Goal: Check status: Check status

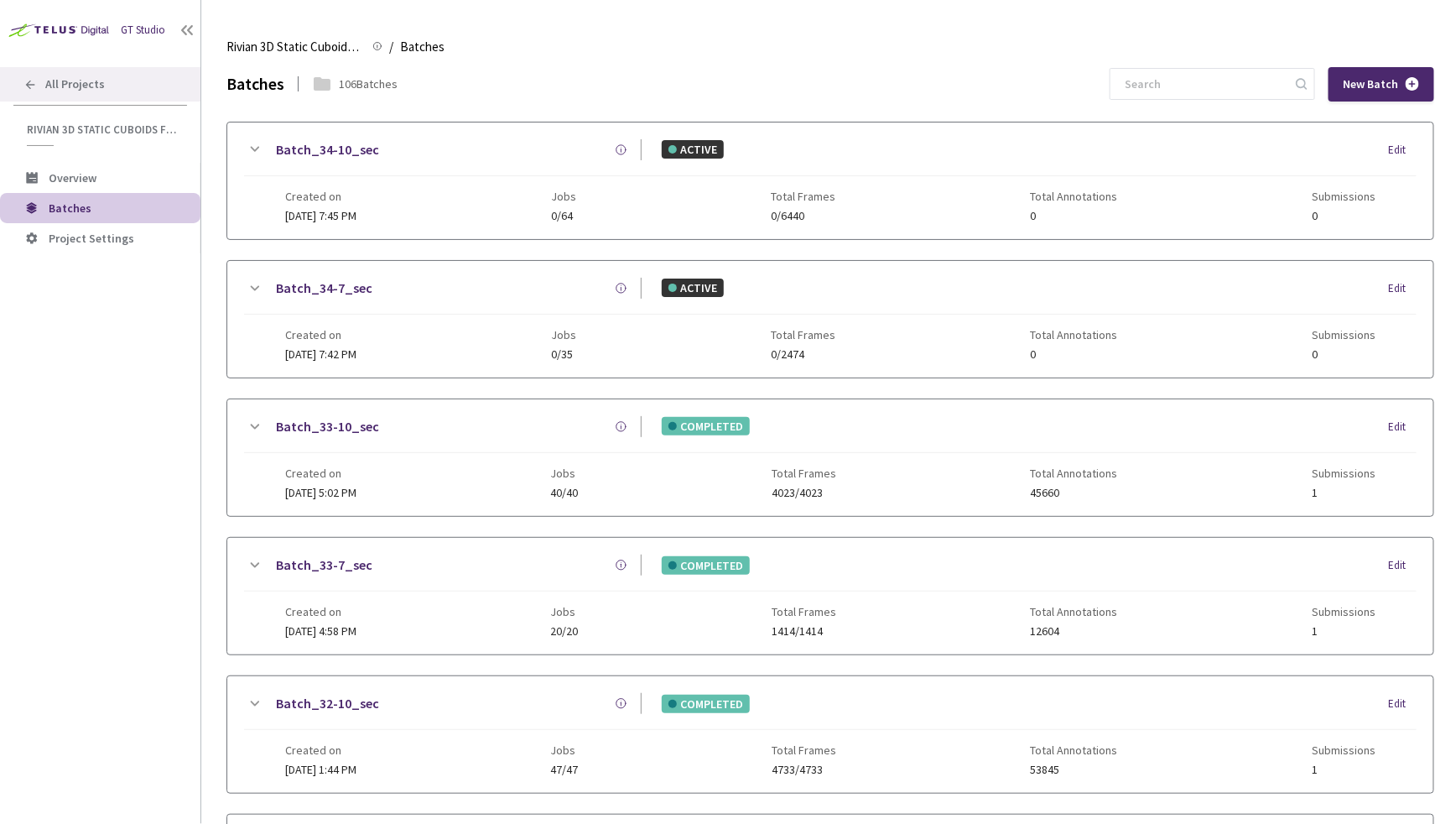
click at [96, 97] on div "All Projects" at bounding box center [100, 84] width 200 height 35
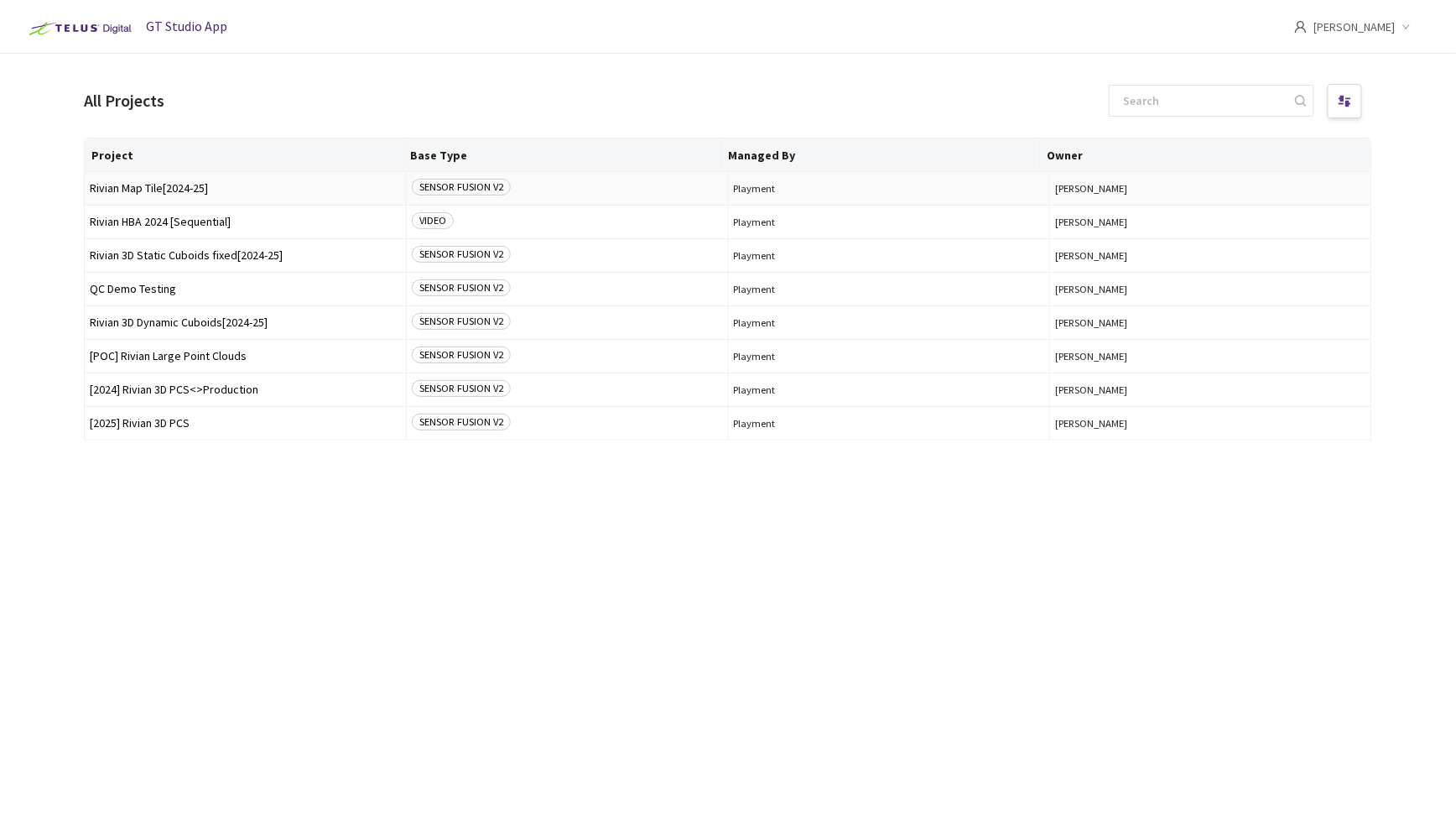
click at [177, 185] on span "Rivian Map Tile[2024-25]" at bounding box center [245, 188] width 311 height 12
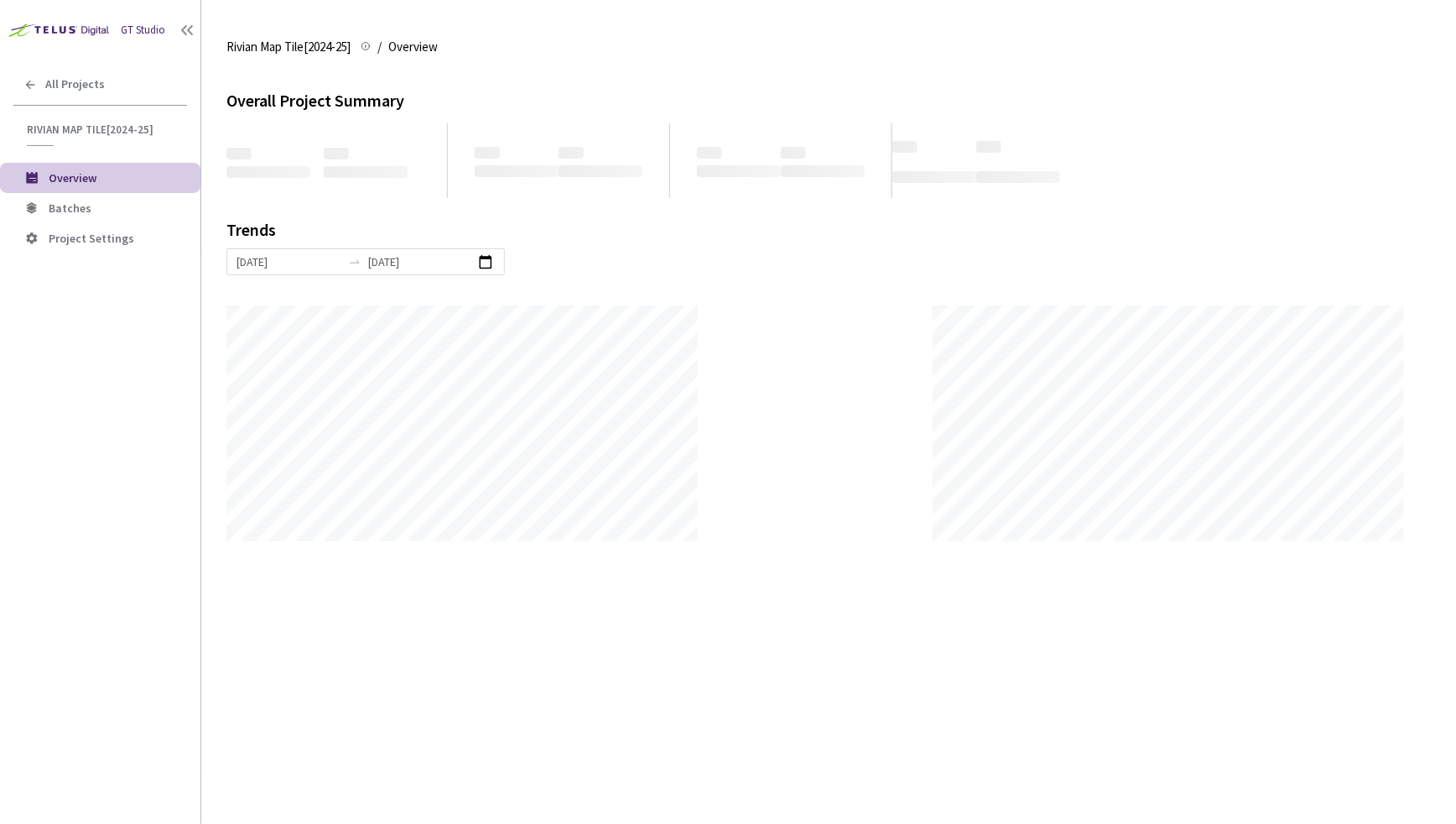
scroll to position [824, 1456]
click at [124, 208] on span "Batches" at bounding box center [117, 208] width 138 height 14
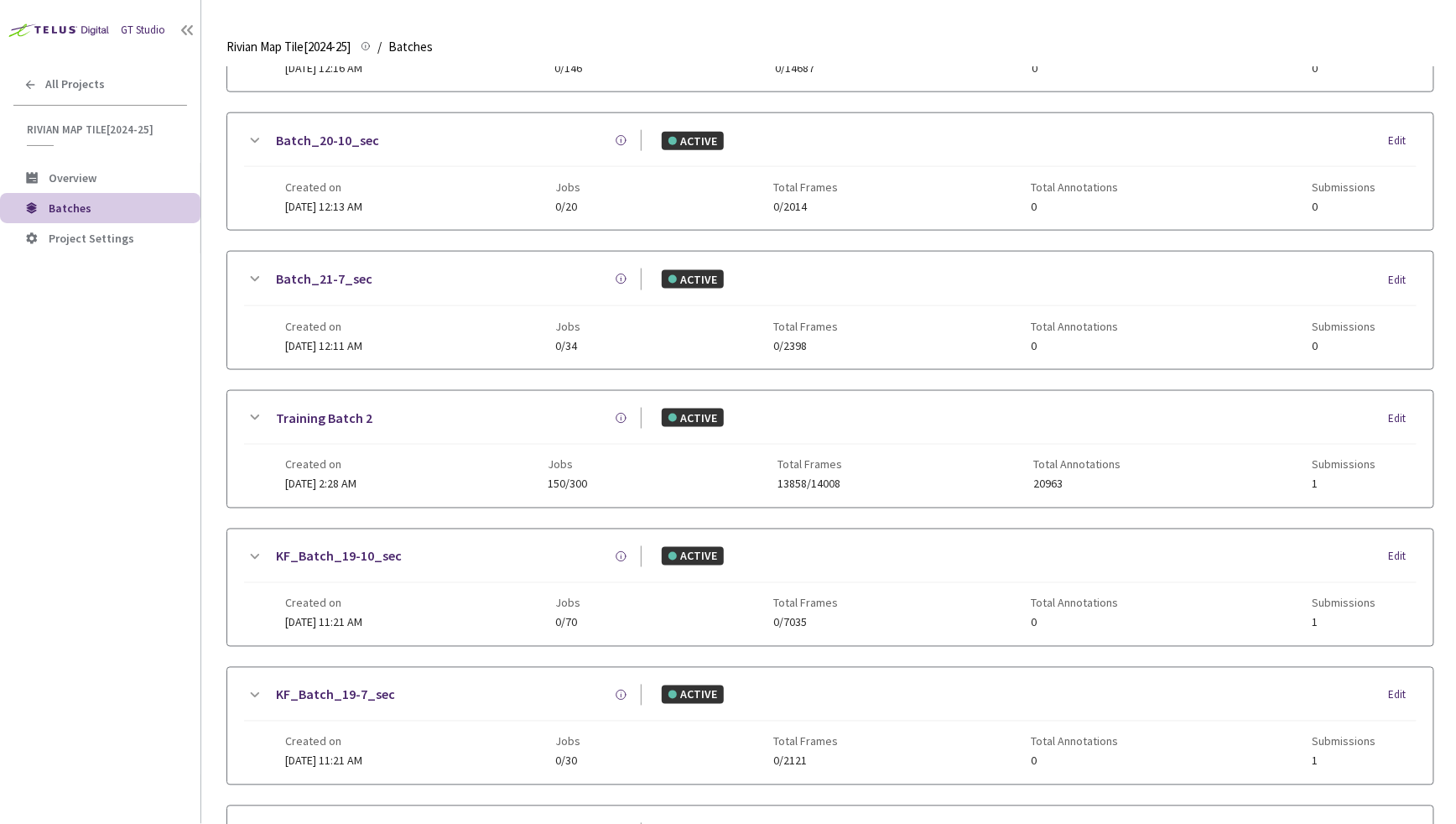
scroll to position [798, 0]
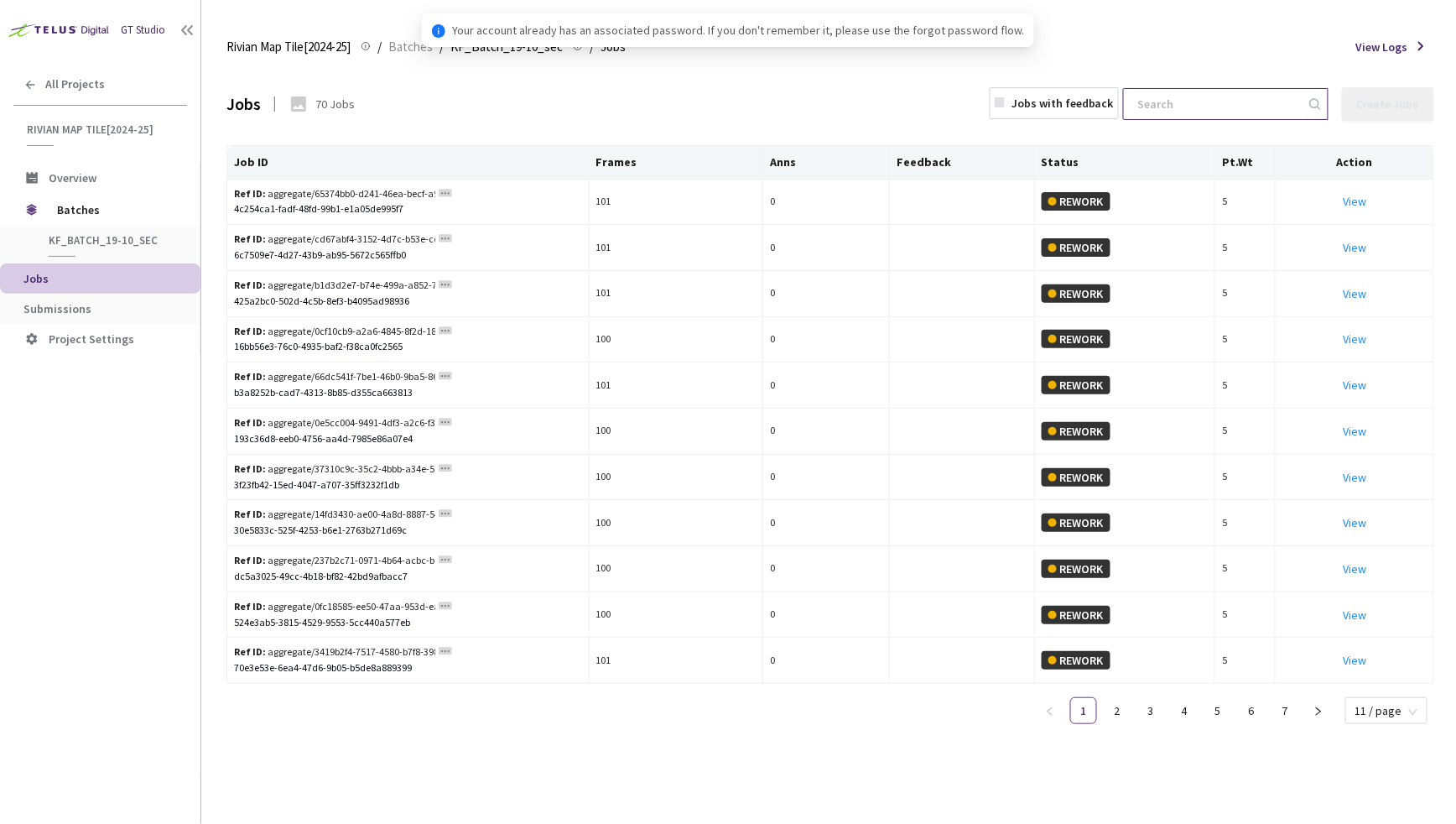
click at [1248, 115] on input at bounding box center [1217, 104] width 178 height 30
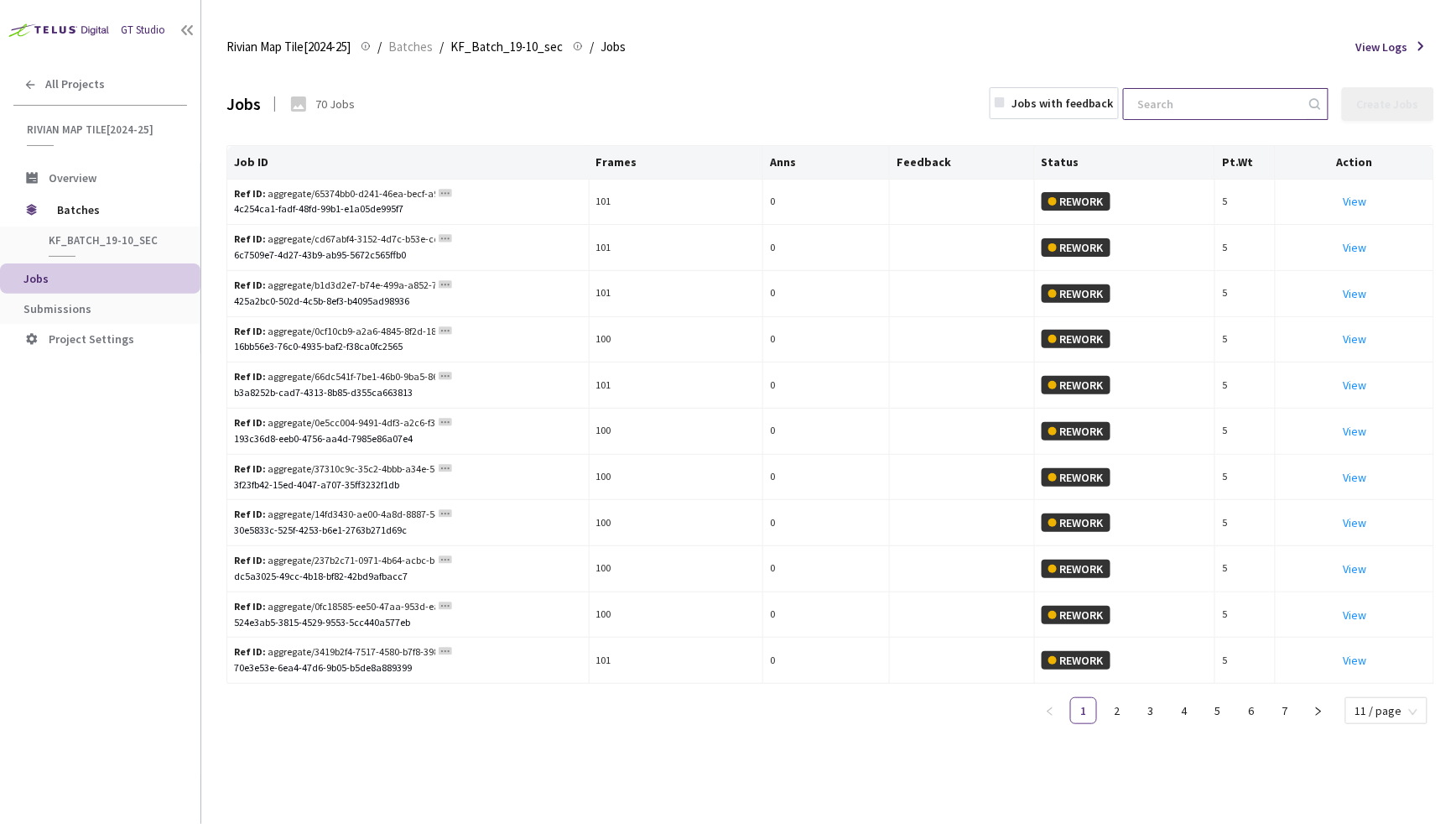
paste input "64217605-8685-4c82-8f63-168e2441d626"
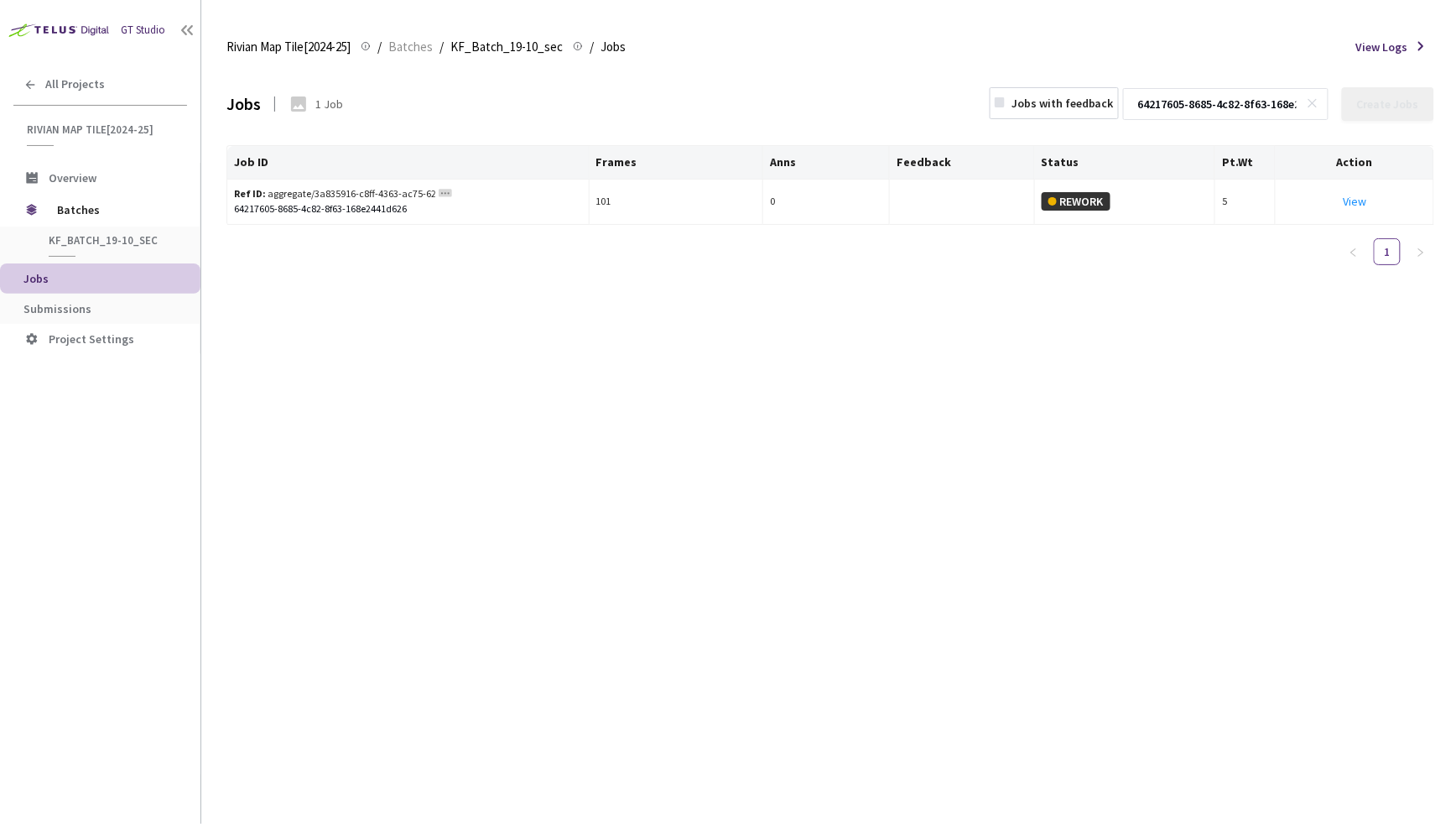
scroll to position [0, 85]
type input "64217605-8685-4c82-8f63-168e2441d626"
click at [863, 412] on div "Jobs 1 Job Jobs with feedback 64217605-8685-4c82-8f63-168e2441d626 Create Jobs …" at bounding box center [830, 445] width 1207 height 757
